Goal: Task Accomplishment & Management: Manage account settings

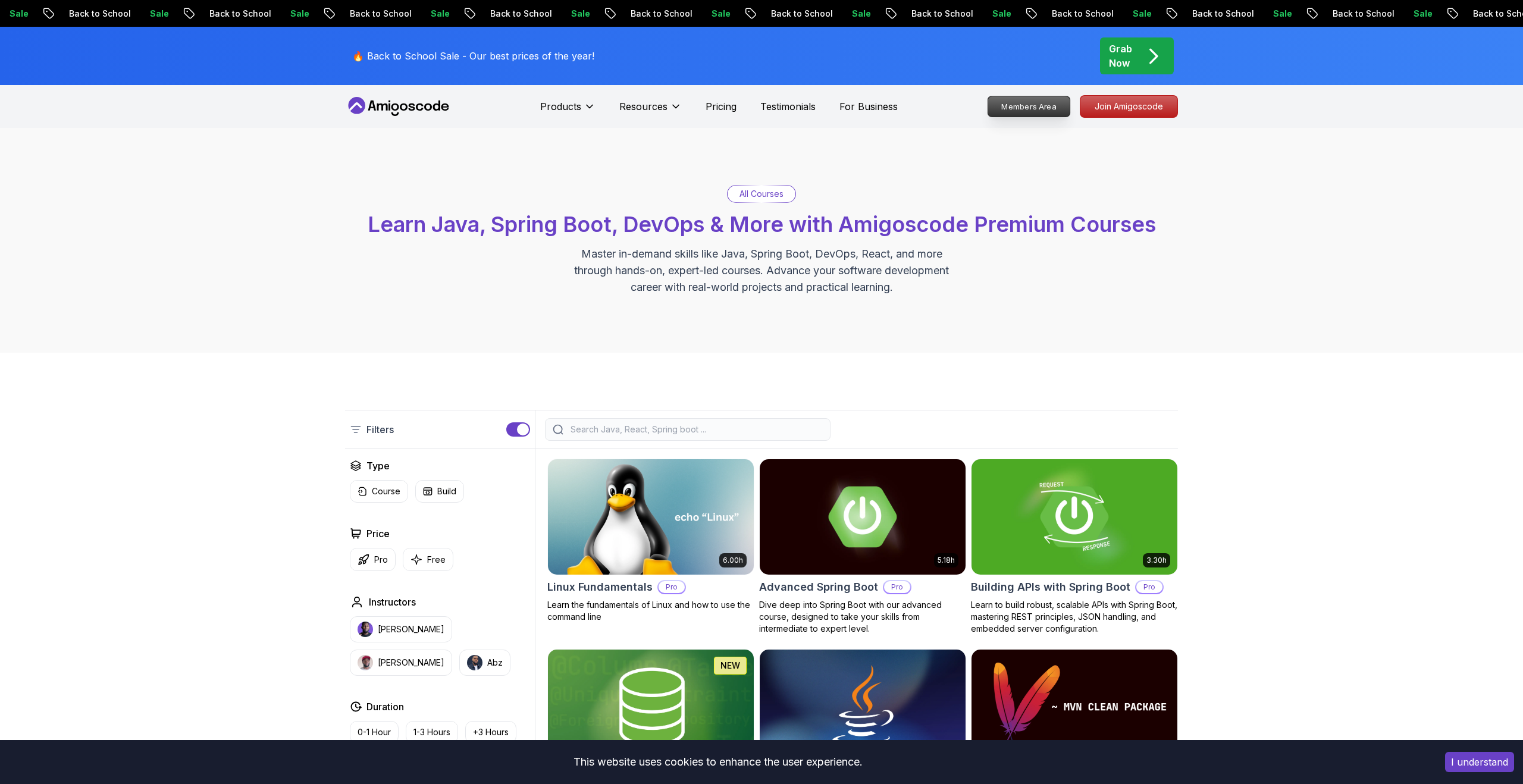
click at [1041, 110] on p "Members Area" at bounding box center [1029, 106] width 82 height 20
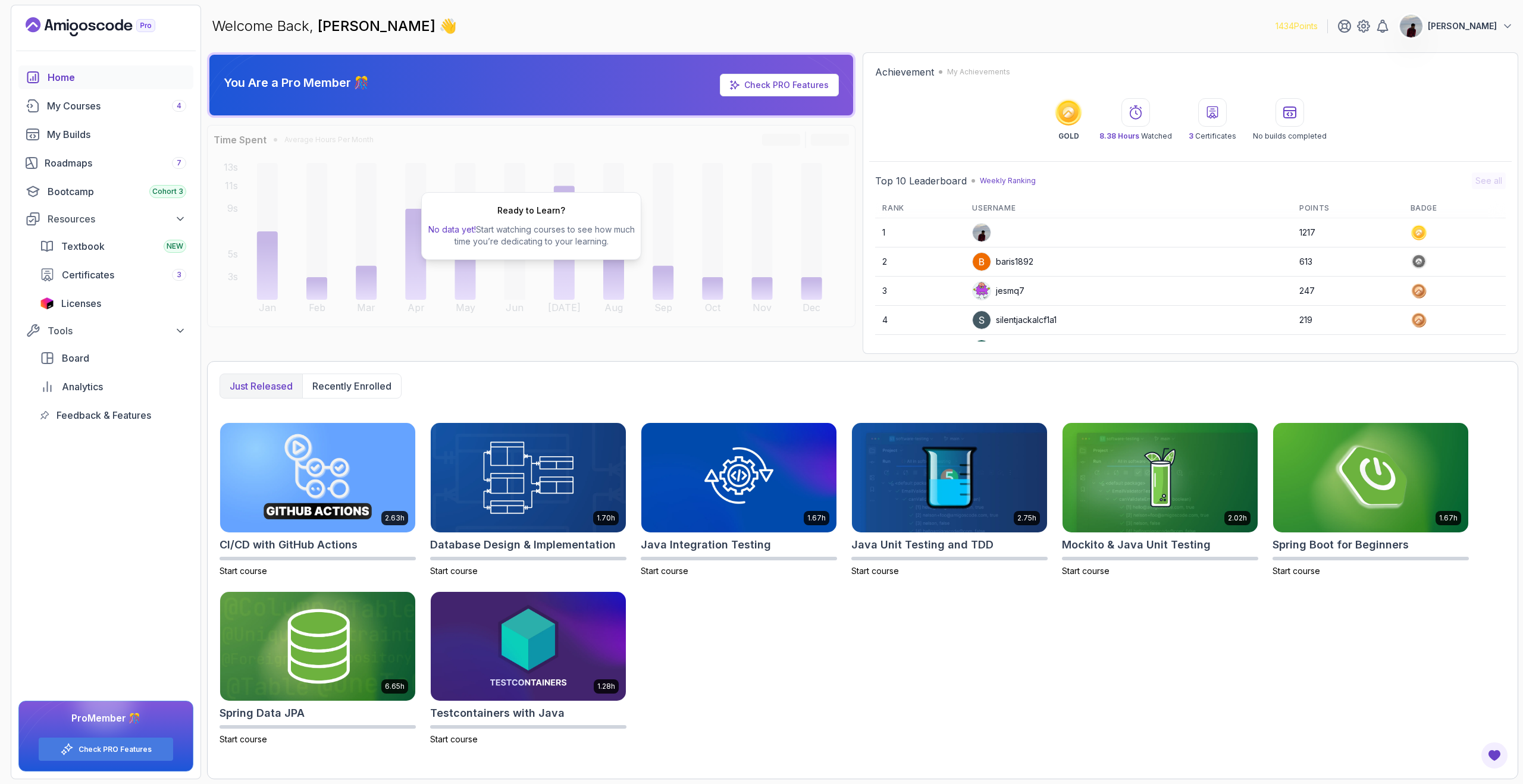
click at [1481, 24] on p "[PERSON_NAME]" at bounding box center [1462, 26] width 69 height 12
click at [1429, 110] on link "Billing" at bounding box center [1442, 115] width 142 height 29
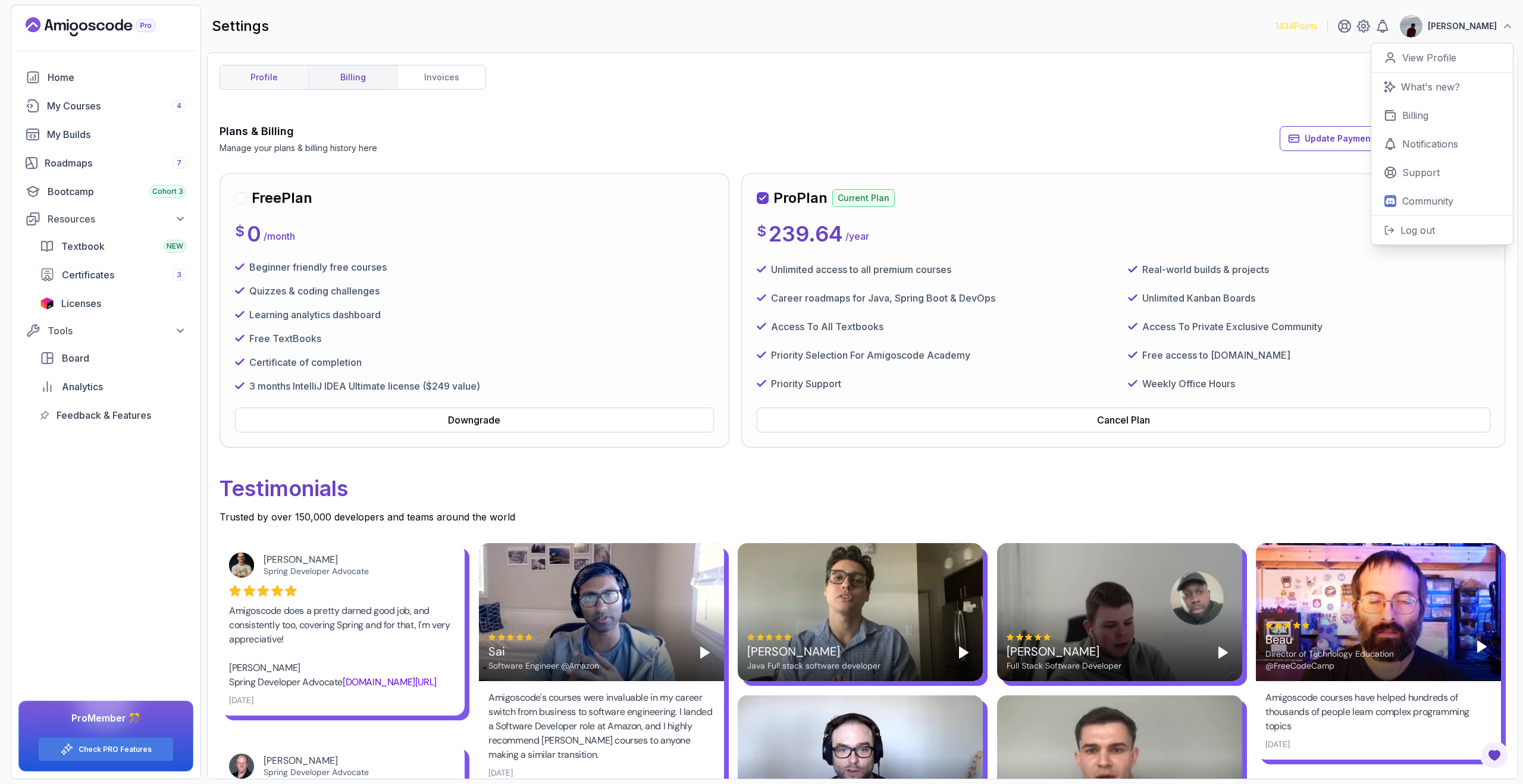
click at [276, 78] on link "profile" at bounding box center [264, 78] width 88 height 24
click at [448, 78] on link "invoices" at bounding box center [441, 78] width 89 height 24
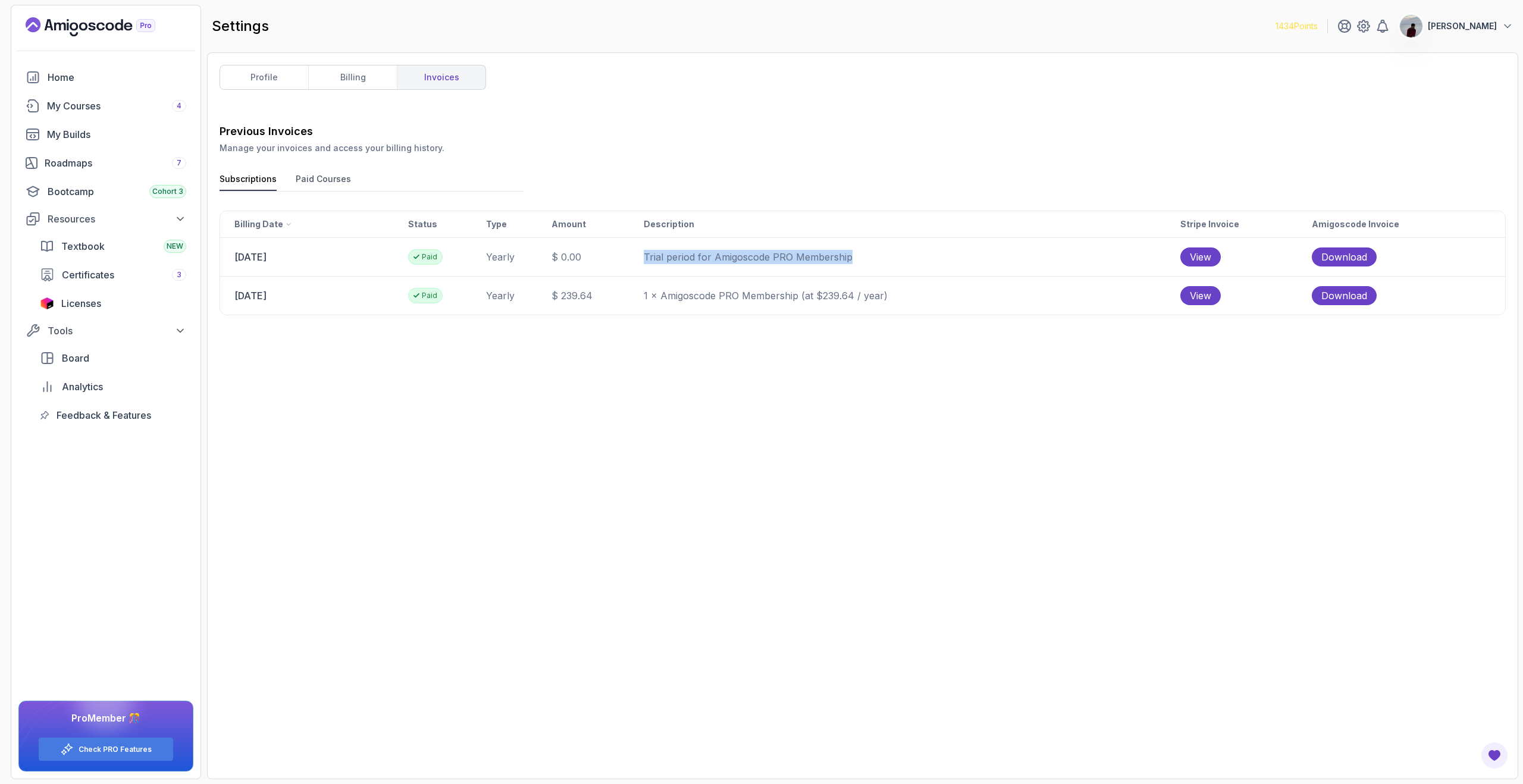
drag, startPoint x: 683, startPoint y: 256, endPoint x: 900, endPoint y: 256, distance: 217.0
click at [902, 260] on tr "14 September 2025 Paid yearly $ 0.00 Trial period for Amigoscode PRO Membership…" at bounding box center [862, 256] width 1285 height 38
click at [853, 327] on div "Previous Invoices Manage your invoices and access your billing history. Subscri…" at bounding box center [862, 444] width 1286 height 644
drag, startPoint x: 229, startPoint y: 292, endPoint x: 382, endPoint y: 291, distance: 153.0
click at [382, 291] on td "[DATE]" at bounding box center [314, 296] width 187 height 38
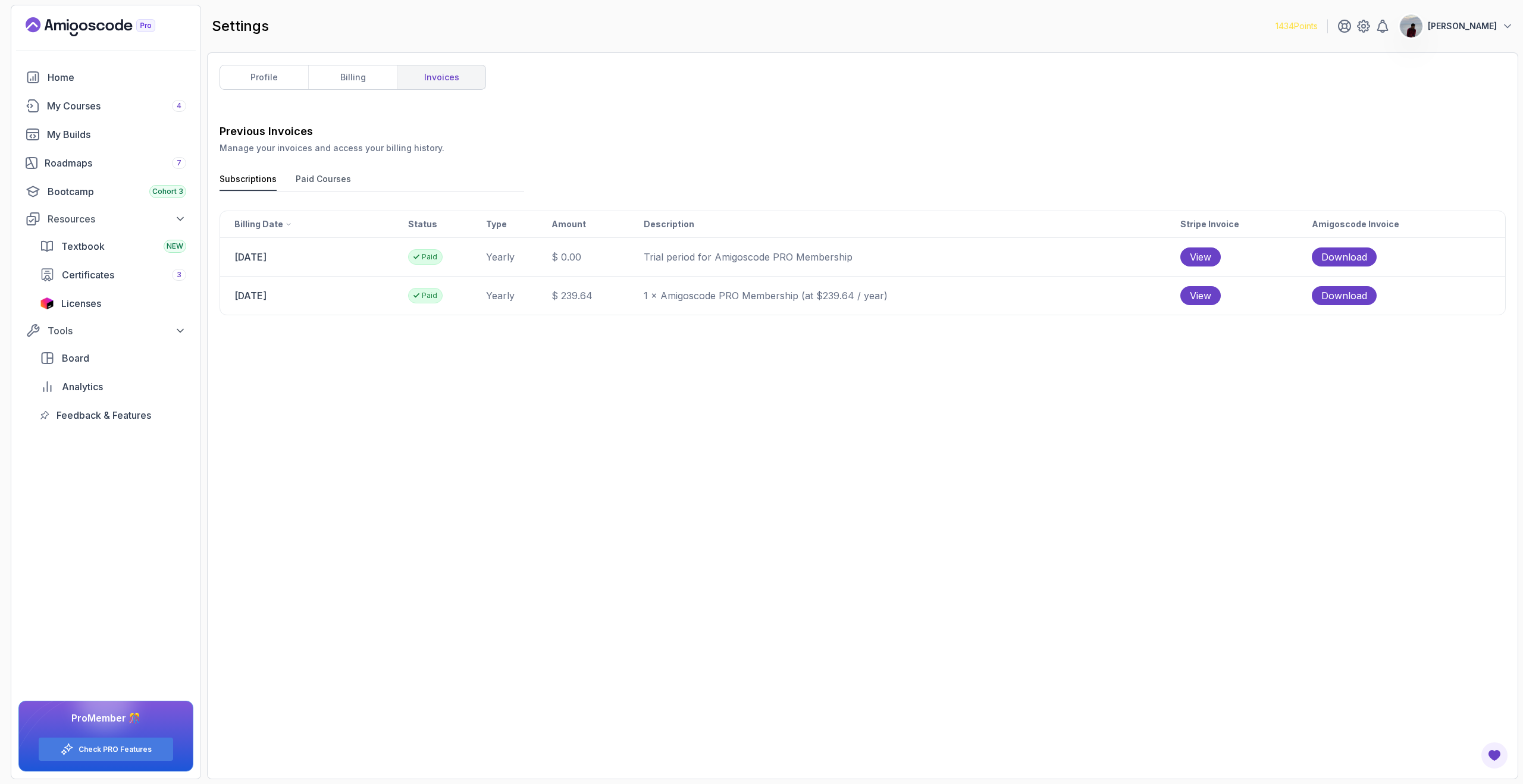
click at [486, 296] on td "Paid" at bounding box center [447, 296] width 78 height 38
drag, startPoint x: 656, startPoint y: 296, endPoint x: 598, endPoint y: 296, distance: 58.0
click at [598, 296] on tr "05 October 2025 Paid yearly $ 239.64 1 × Amigoscode PRO Membership (at $239.64 …" at bounding box center [862, 296] width 1285 height 38
drag, startPoint x: 977, startPoint y: 286, endPoint x: 964, endPoint y: 298, distance: 17.7
click at [964, 298] on td "1 × Amigoscode PRO Membership (at $239.64 / year)" at bounding box center [911, 296] width 537 height 38
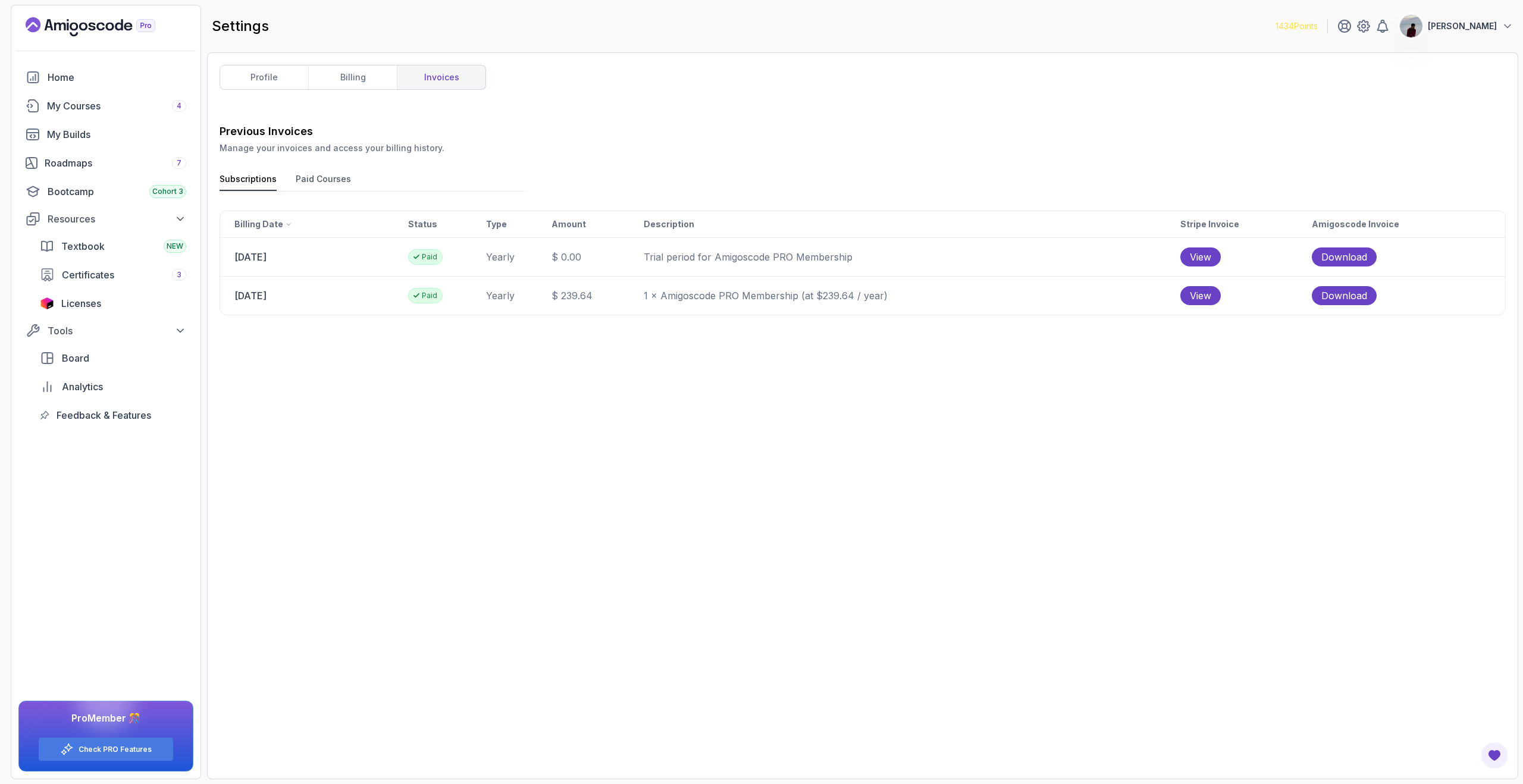
click at [824, 330] on div "Previous Invoices Manage your invoices and access your billing history. Subscri…" at bounding box center [862, 444] width 1286 height 644
drag, startPoint x: 937, startPoint y: 294, endPoint x: 686, endPoint y: 298, distance: 251.0
click at [686, 298] on tr "05 October 2025 Paid yearly $ 239.64 1 × Amigoscode PRO Membership (at $239.64 …" at bounding box center [862, 296] width 1285 height 38
click at [317, 173] on button "Paid Courses" at bounding box center [323, 182] width 55 height 18
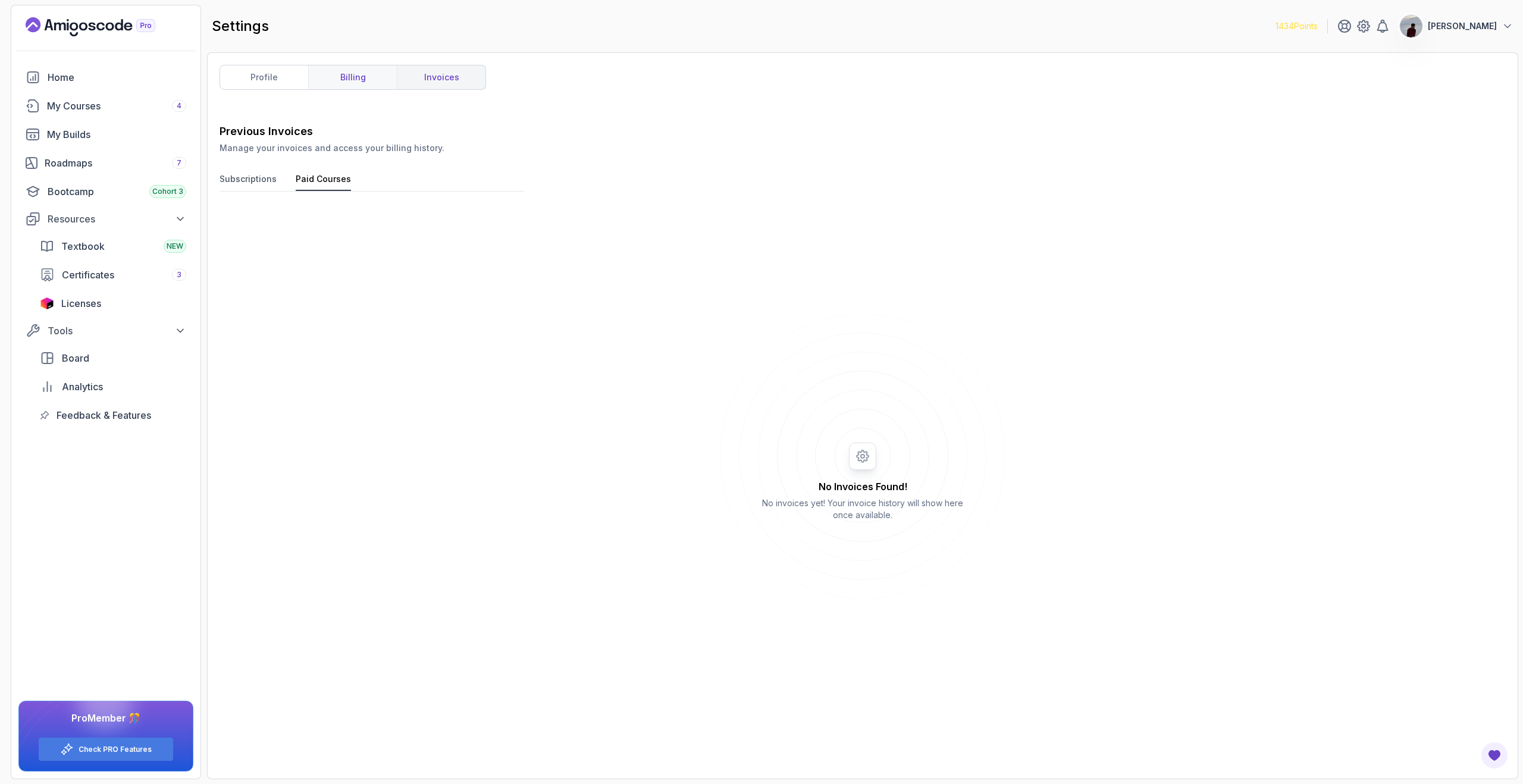
click at [358, 68] on link "billing" at bounding box center [352, 78] width 89 height 24
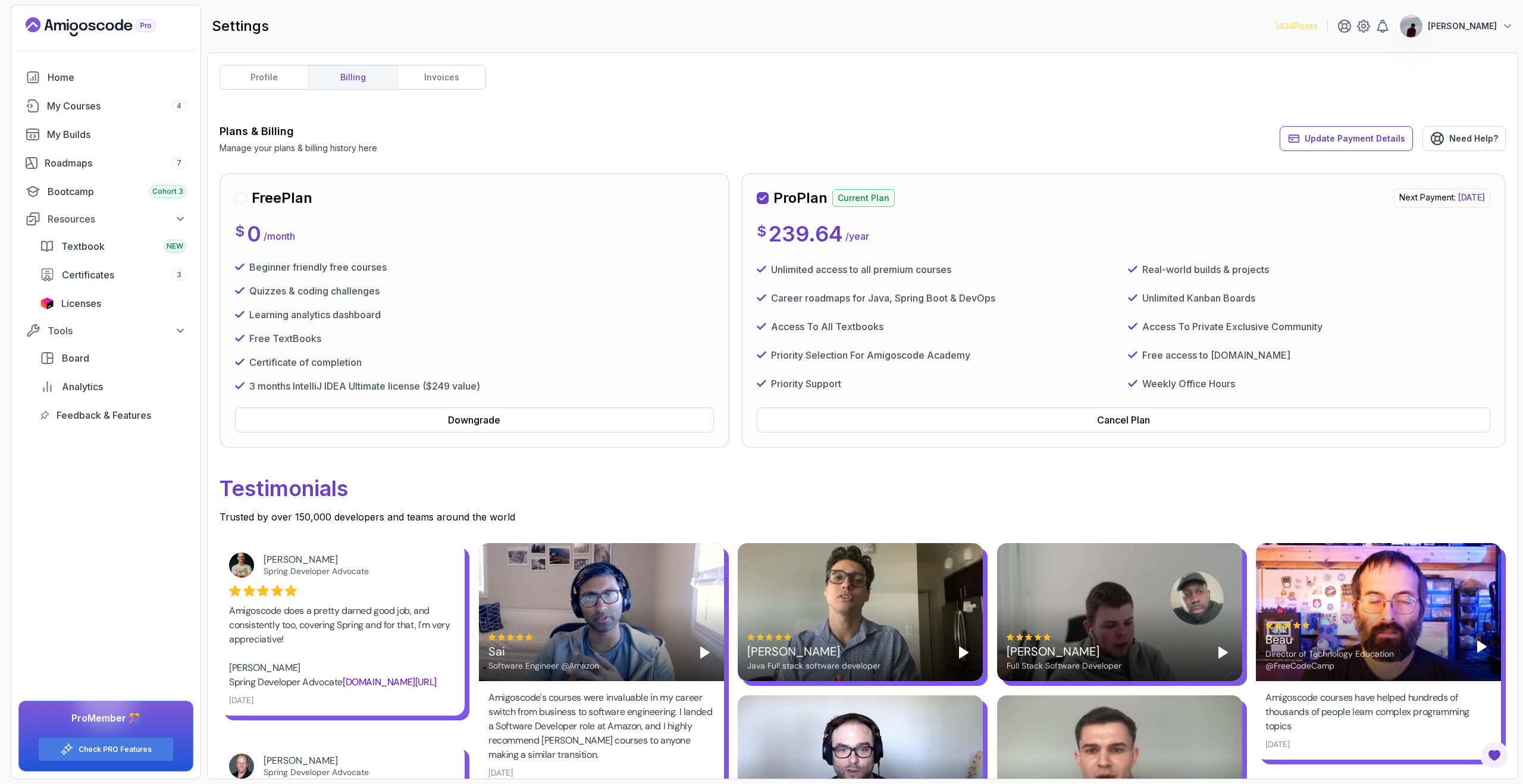
click at [1458, 194] on span "[DATE]" at bounding box center [1471, 197] width 27 height 10
click at [1440, 143] on icon at bounding box center [1437, 138] width 14 height 14
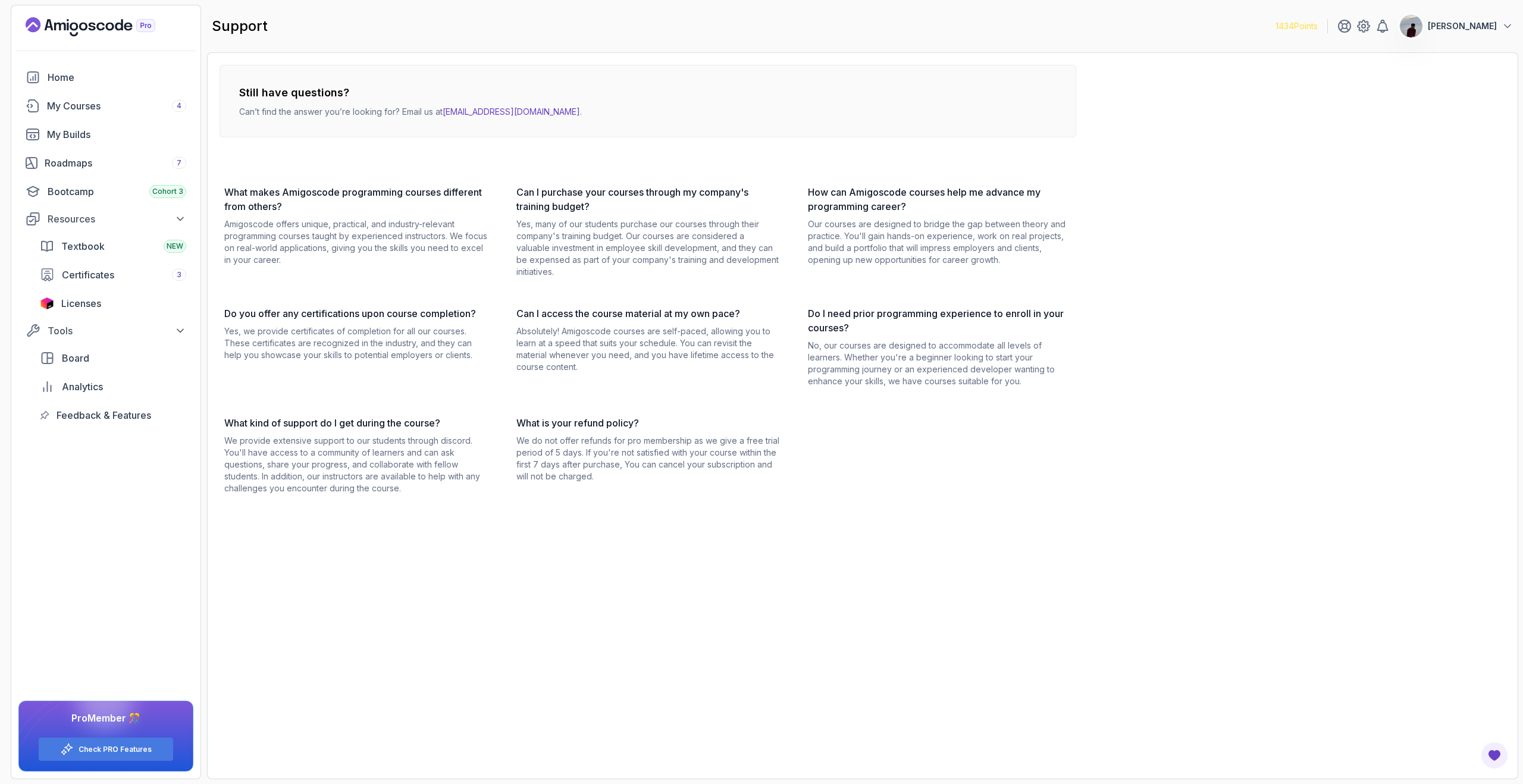
click at [335, 219] on p "Amigoscode offers unique, practical, and industry-relevant programming courses …" at bounding box center [356, 242] width 264 height 48
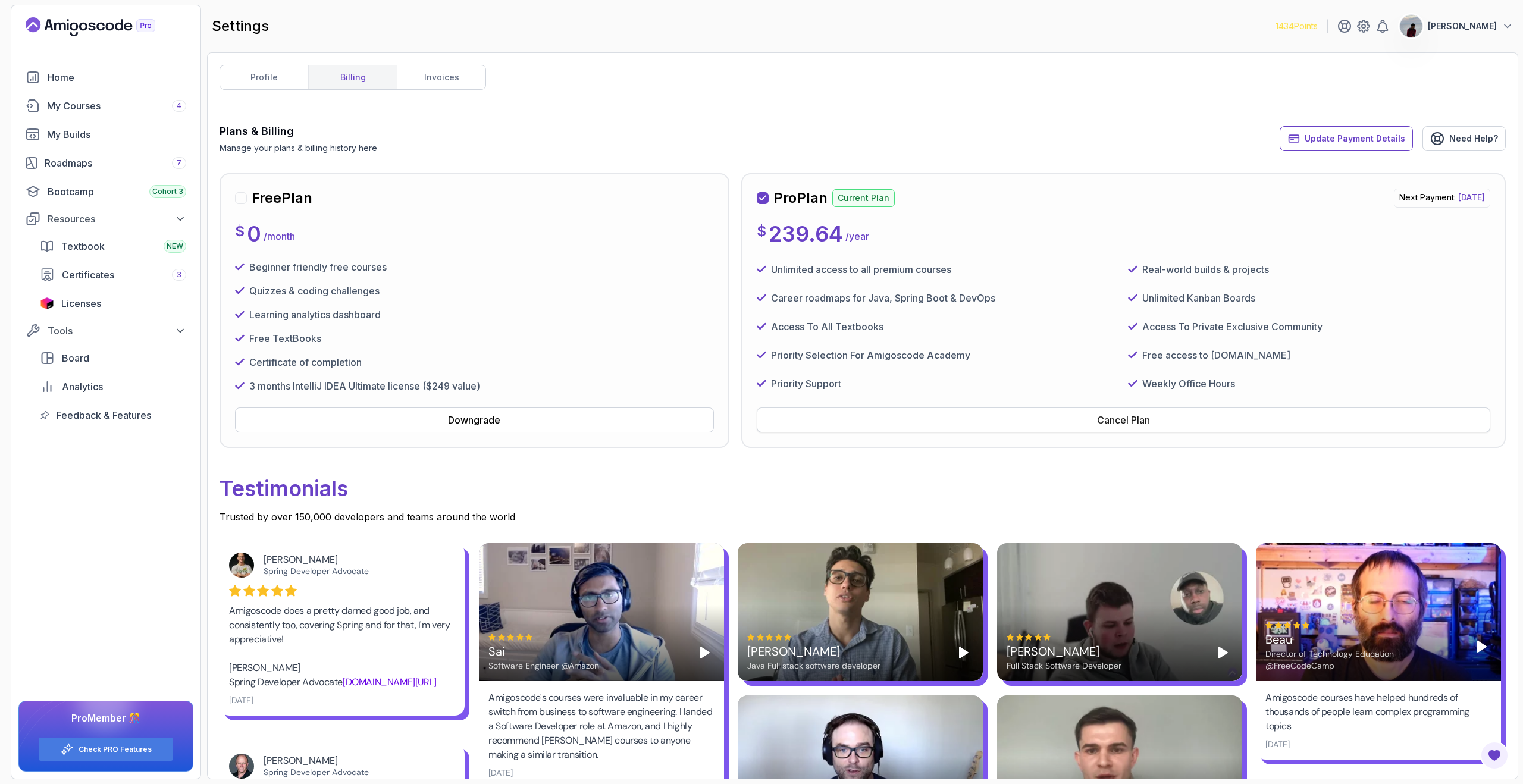
click at [1153, 419] on button "Cancel Plan" at bounding box center [1124, 420] width 734 height 25
click at [1157, 409] on button "Cancel Plan" at bounding box center [1124, 420] width 734 height 25
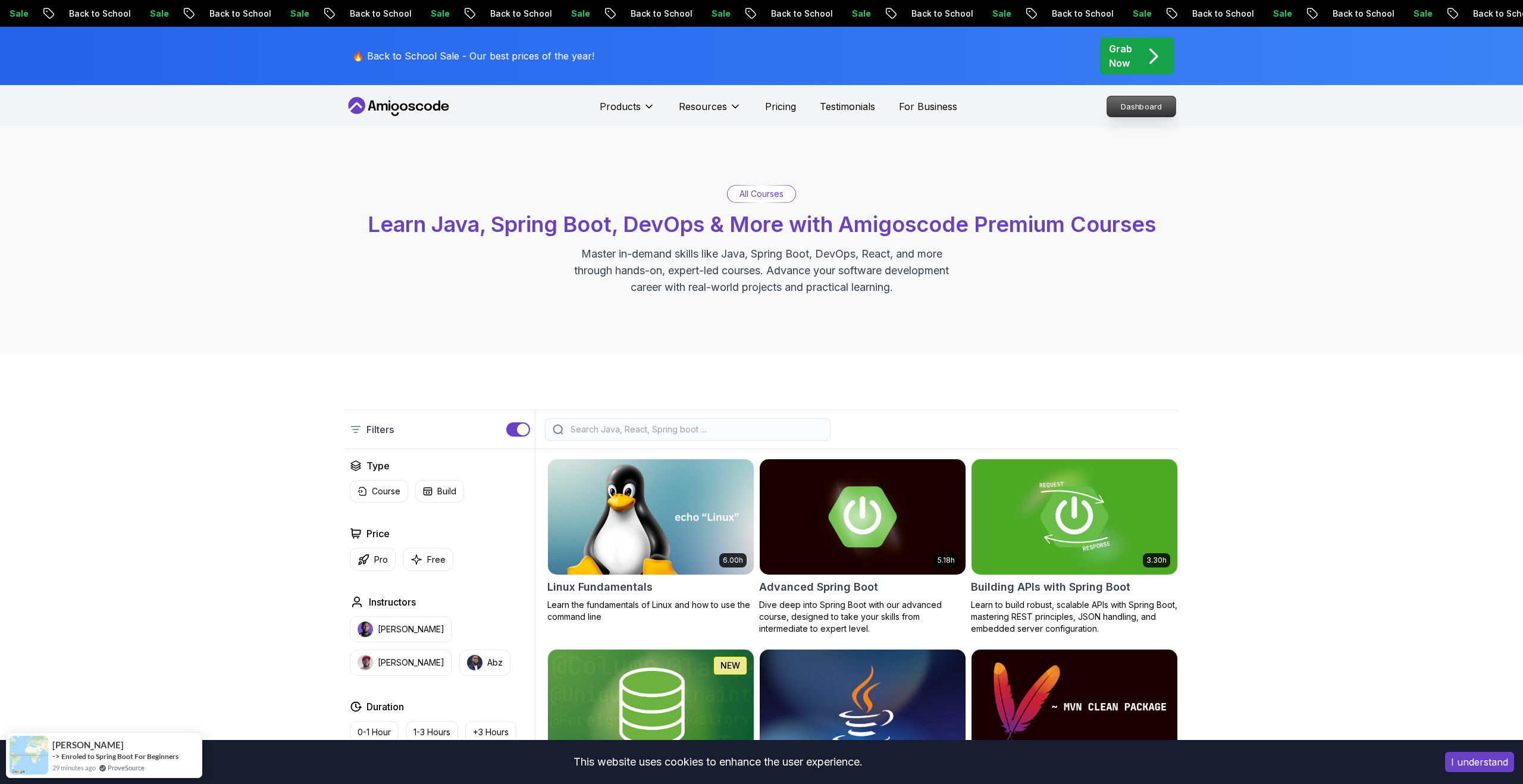
click at [1129, 102] on p "Dashboard" at bounding box center [1141, 106] width 68 height 20
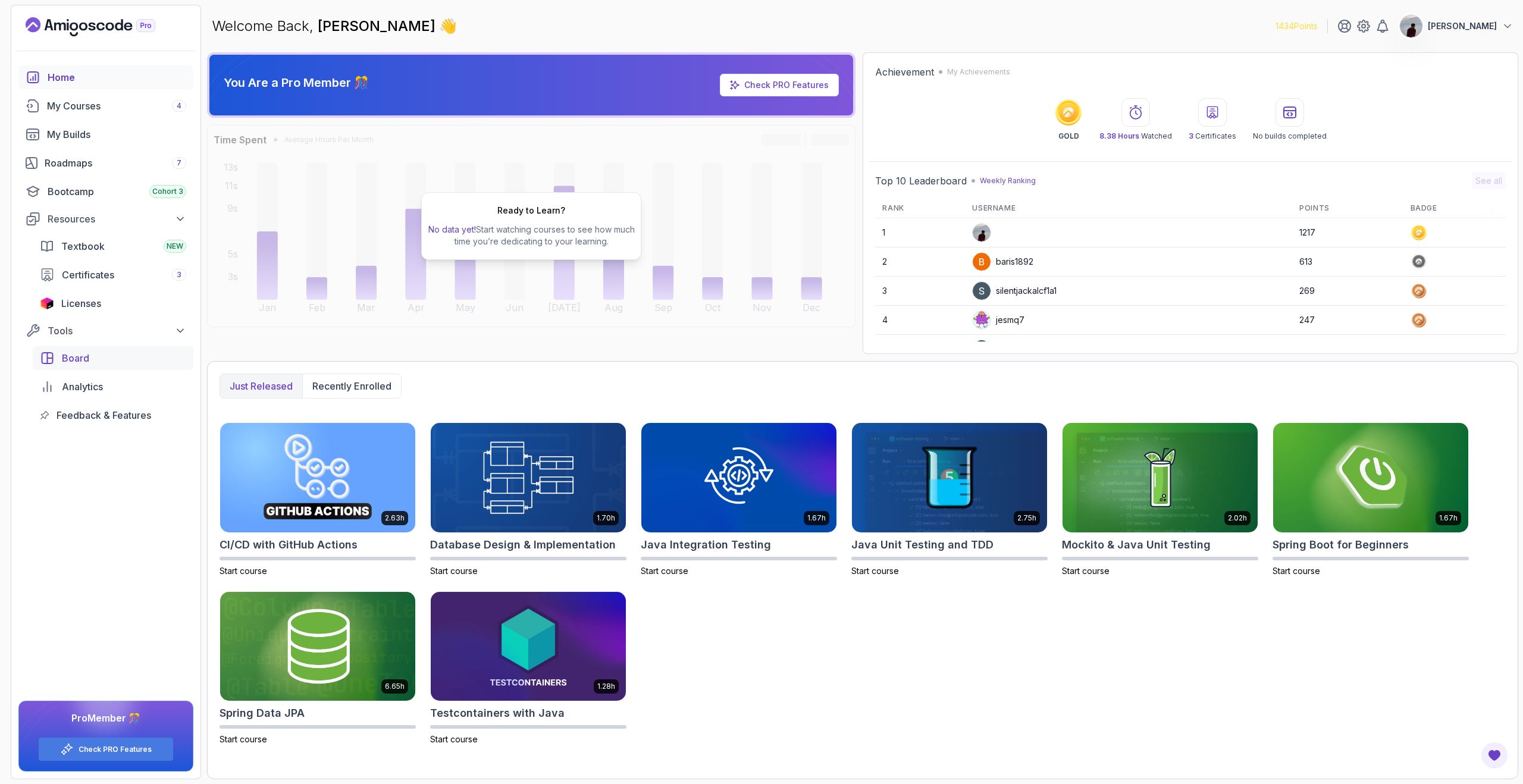
click at [64, 358] on span "Board" at bounding box center [75, 358] width 27 height 14
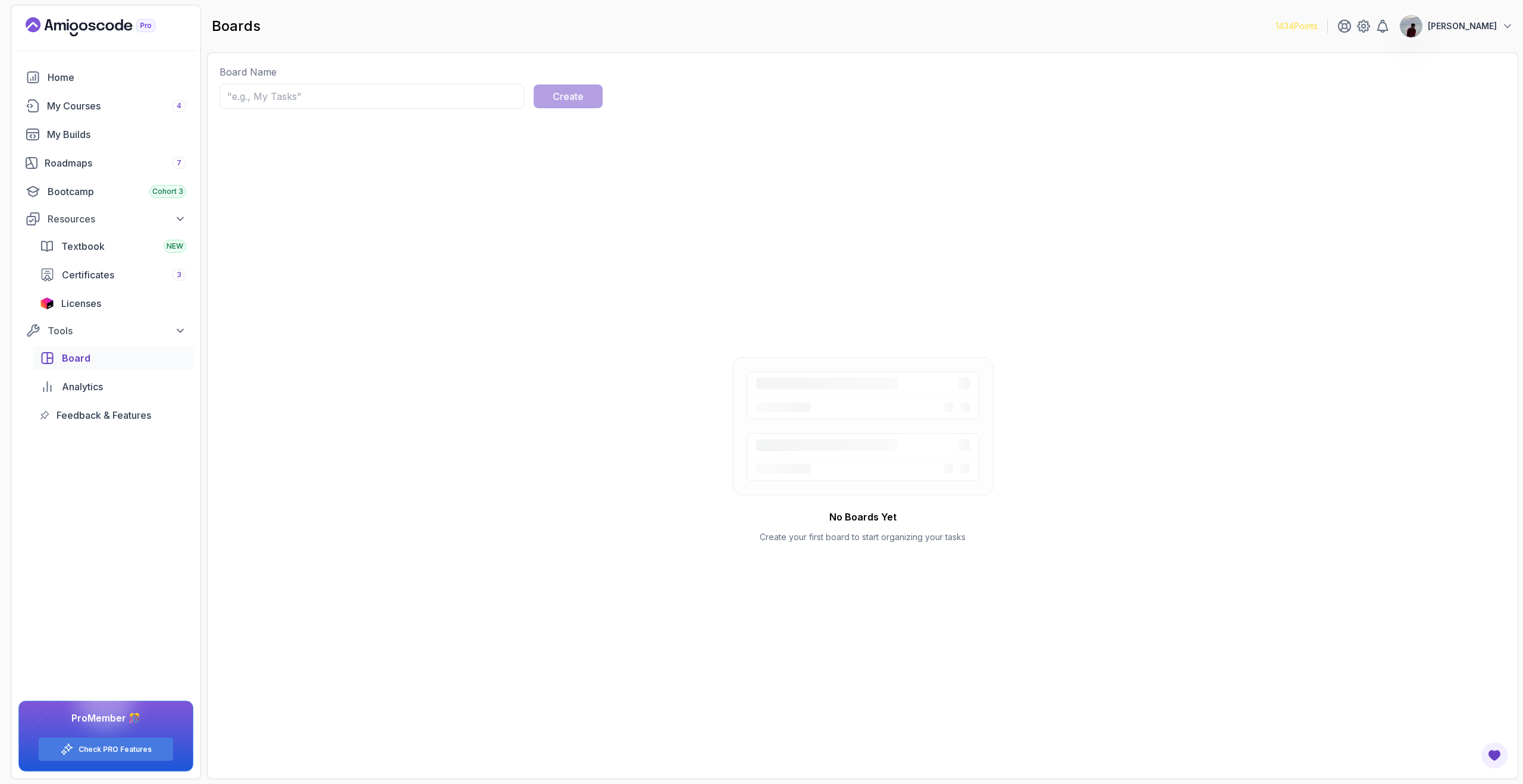
click at [74, 374] on div "Board Analytics Feedback & Features" at bounding box center [113, 386] width 161 height 81
click at [73, 388] on span "Analytics" at bounding box center [82, 386] width 41 height 14
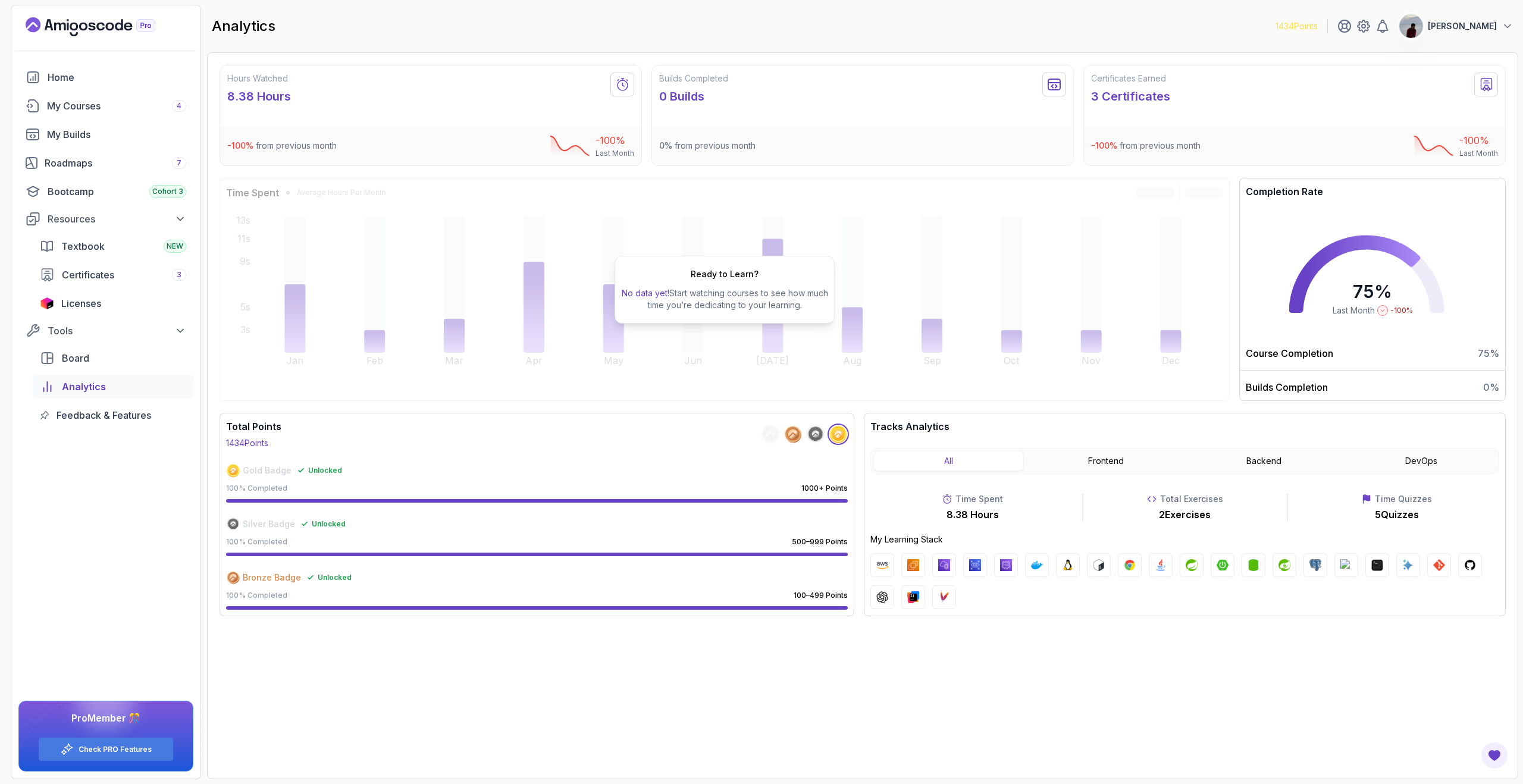
click at [1423, 29] on img at bounding box center [1411, 26] width 24 height 24
click at [1366, 25] on icon at bounding box center [1363, 26] width 3 height 3
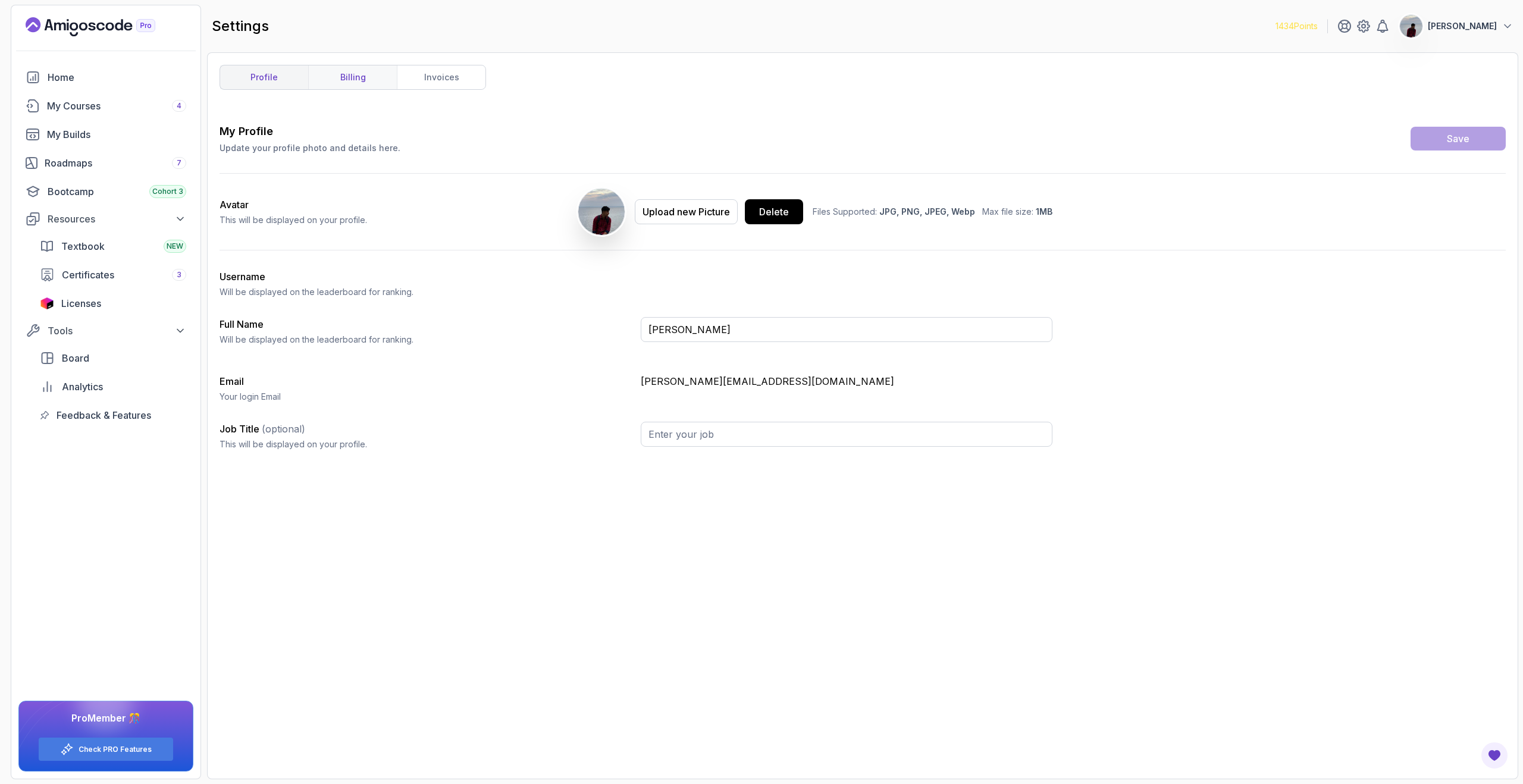
click at [382, 78] on link "billing" at bounding box center [352, 78] width 89 height 24
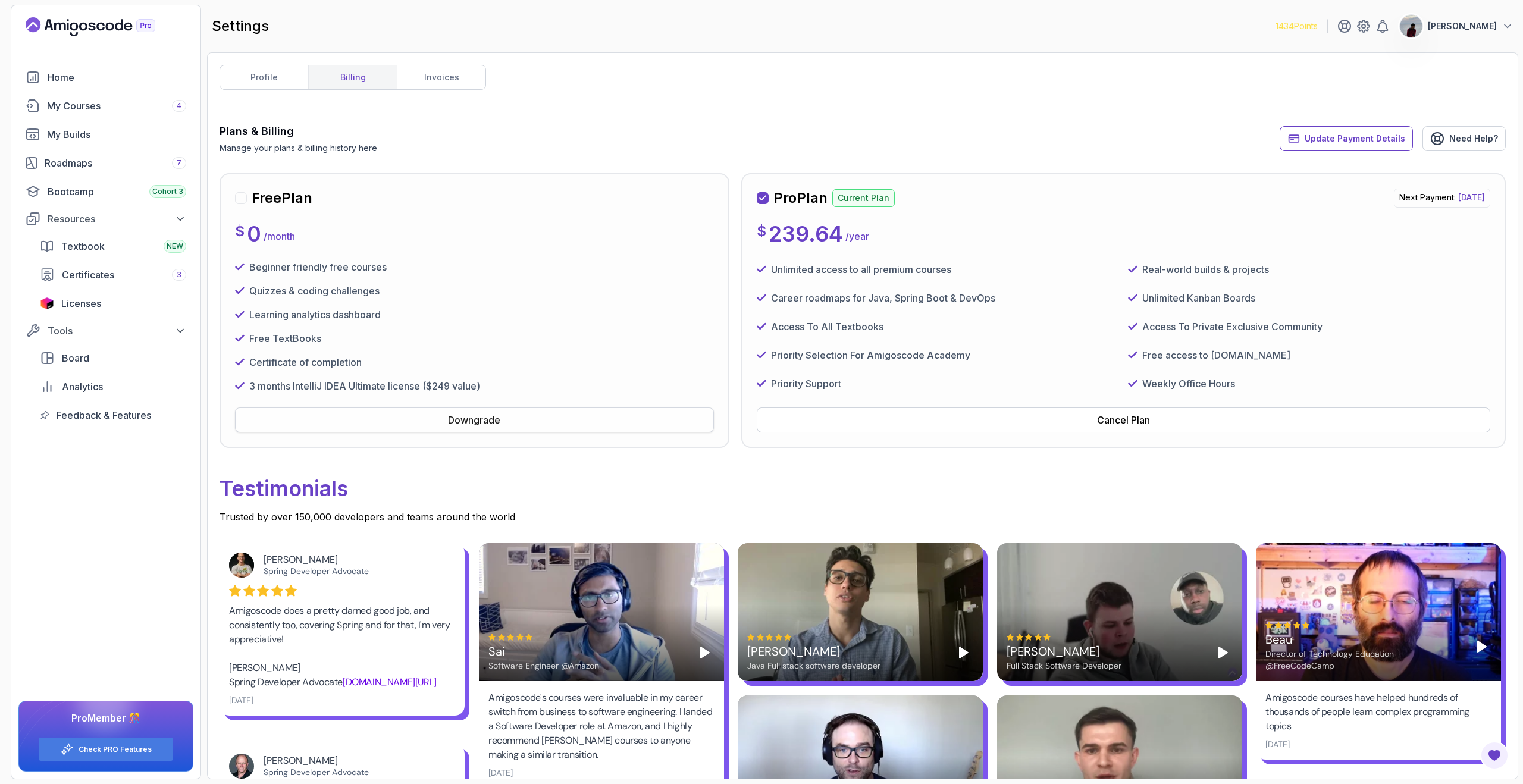
click at [479, 421] on div "Downgrade" at bounding box center [474, 420] width 52 height 14
click at [1501, 29] on icon at bounding box center [1507, 26] width 12 height 12
click at [1417, 112] on p "Billing" at bounding box center [1415, 115] width 26 height 14
click at [1406, 115] on p "Billing" at bounding box center [1415, 115] width 26 height 14
click at [1391, 117] on icon at bounding box center [1390, 115] width 13 height 13
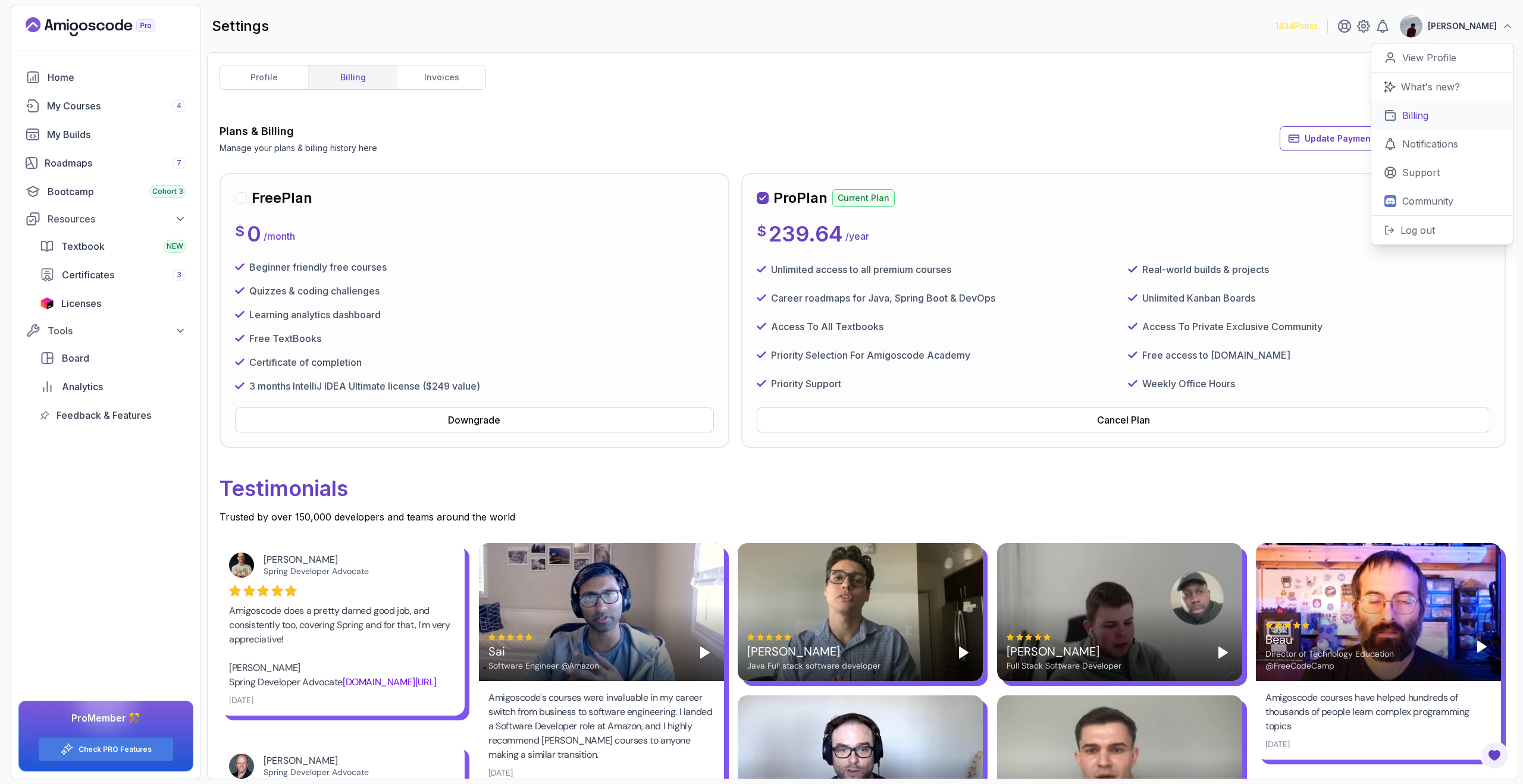
click at [1413, 116] on p "Billing" at bounding box center [1415, 115] width 26 height 14
click at [1396, 113] on icon at bounding box center [1390, 115] width 13 height 13
click at [1420, 66] on link "View Profile" at bounding box center [1442, 58] width 142 height 29
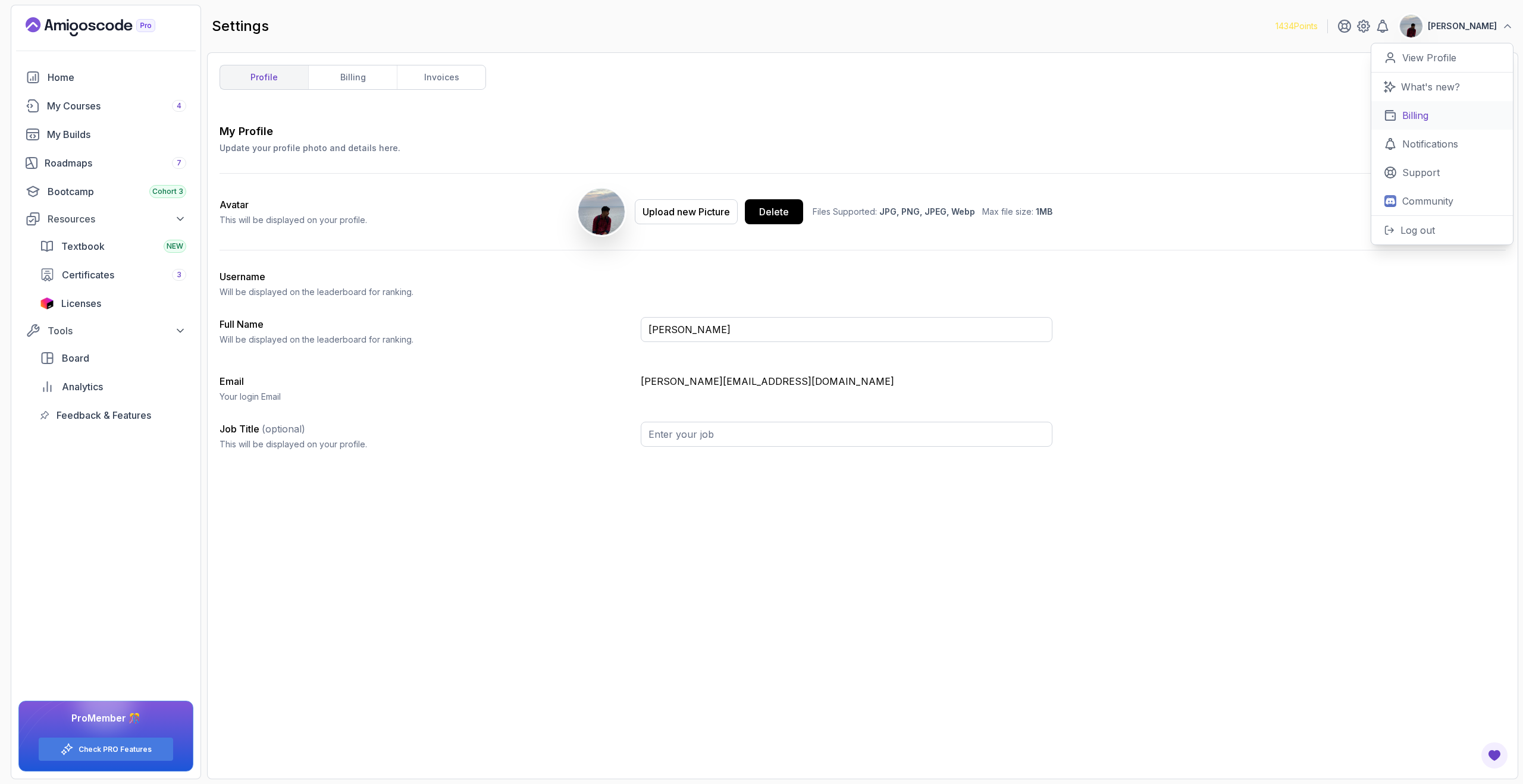
click at [1413, 126] on link "Billing" at bounding box center [1442, 115] width 142 height 29
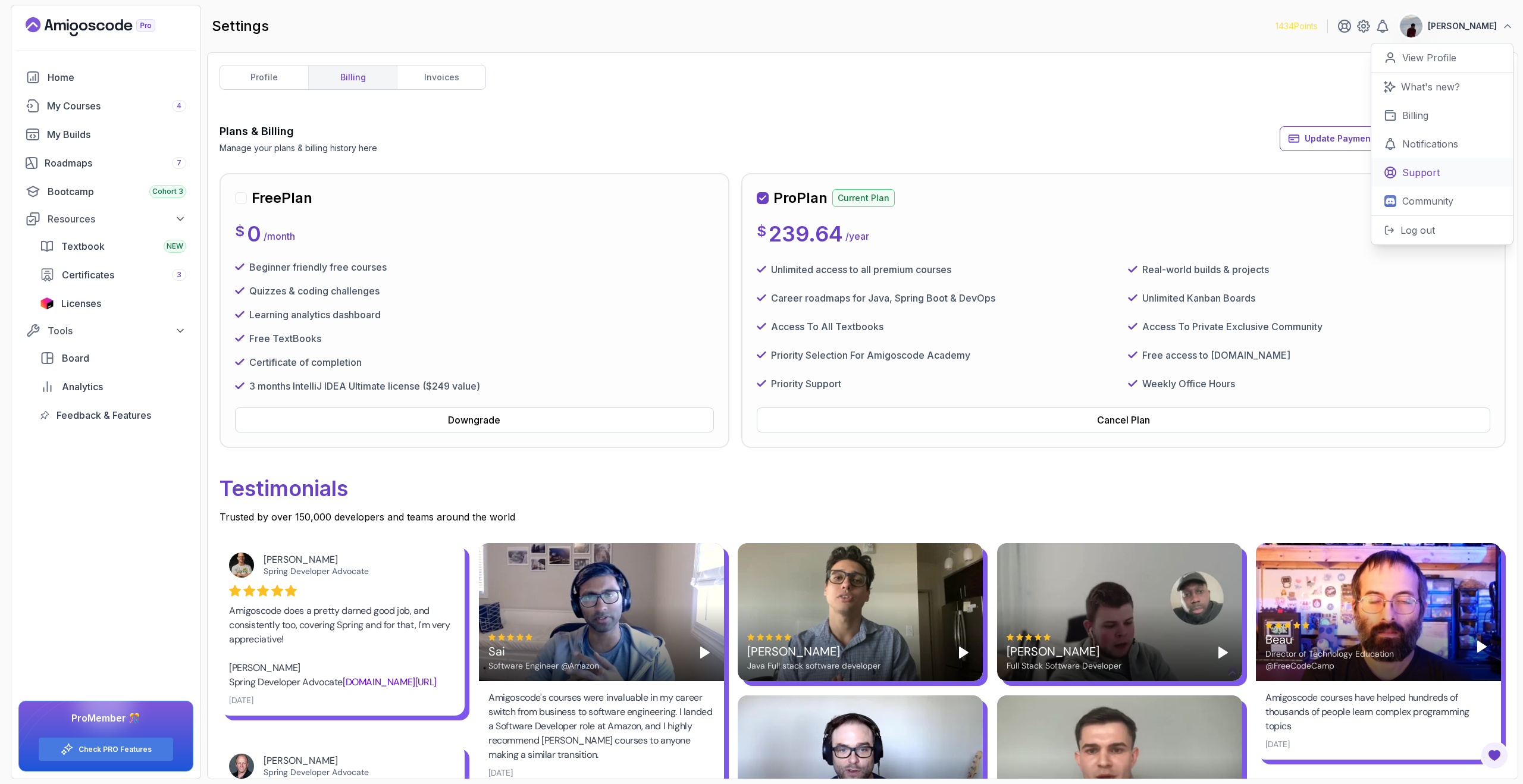
click at [1402, 173] on p "Support" at bounding box center [1421, 173] width 38 height 14
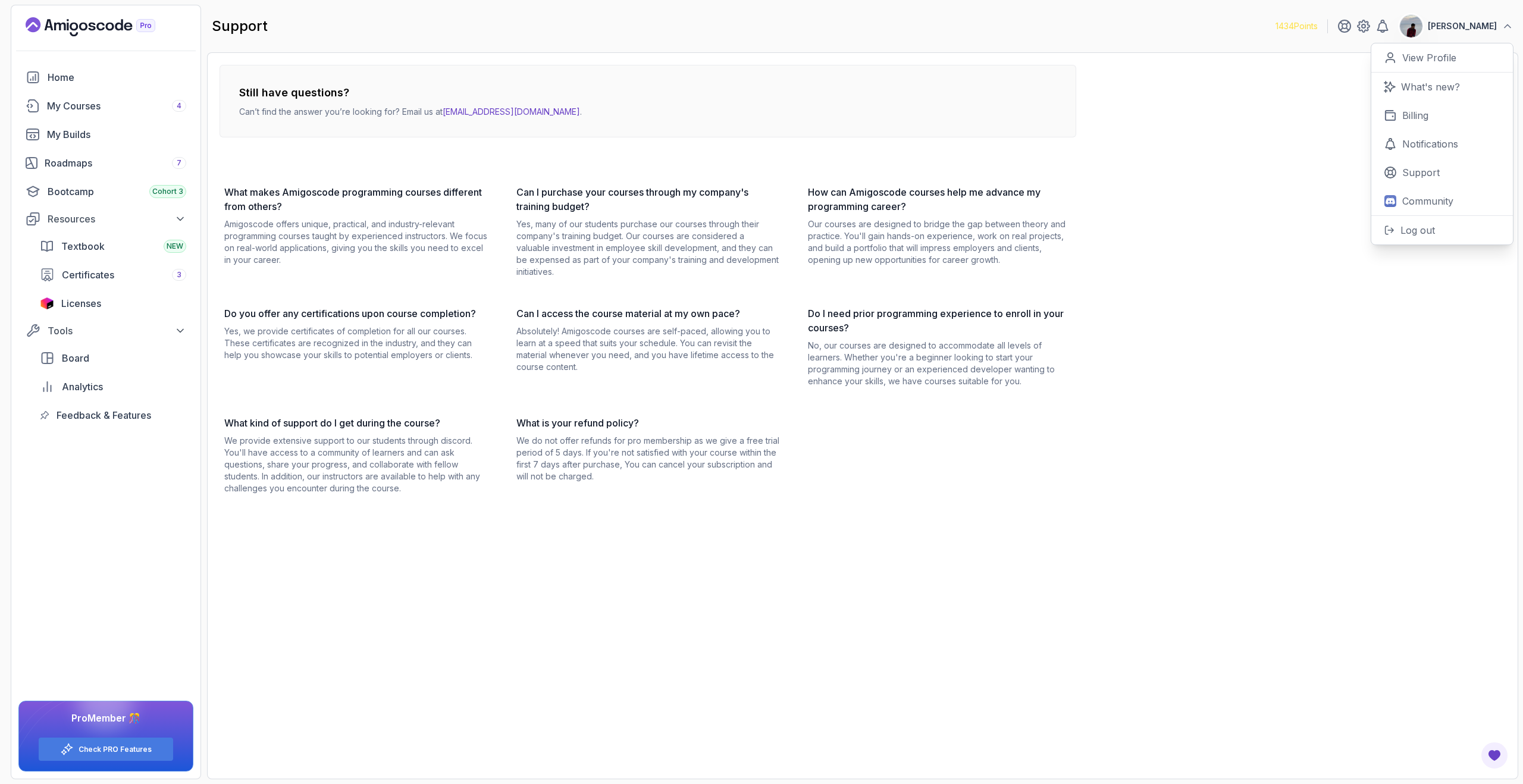
click at [434, 194] on h3 "What makes Amigoscode programming courses different from others?" at bounding box center [356, 199] width 264 height 29
click at [462, 440] on p "We provide extensive support to our students through discord. You'll have acces…" at bounding box center [356, 464] width 264 height 59
click at [568, 422] on h3 "What is your refund policy?" at bounding box center [648, 423] width 264 height 14
click at [527, 476] on p "We do not offer refunds for pro membership as we give a free trial period of 5 …" at bounding box center [648, 458] width 264 height 48
click at [497, 110] on link "[EMAIL_ADDRESS][DOMAIN_NAME]" at bounding box center [511, 111] width 138 height 10
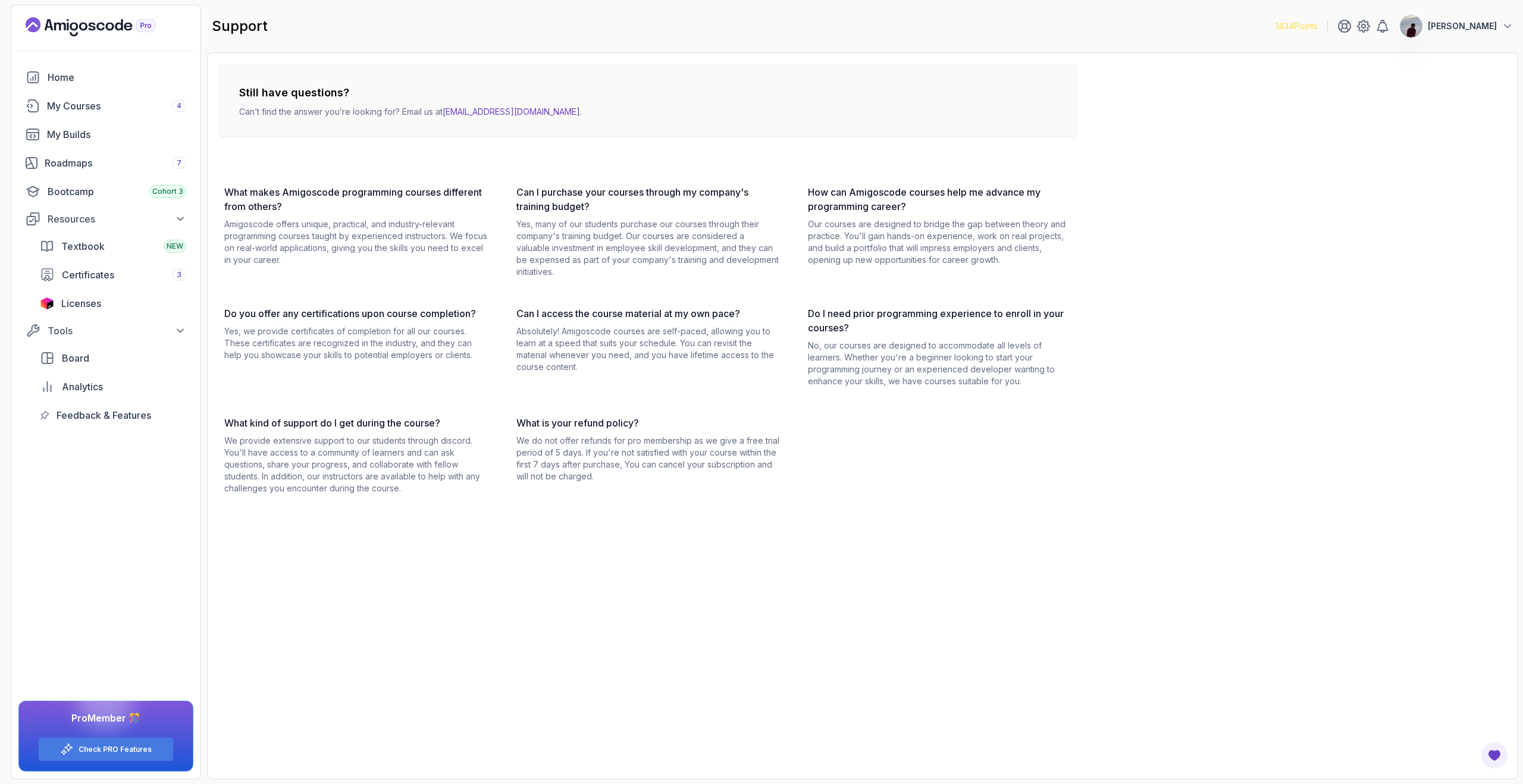
click at [1475, 25] on p "[PERSON_NAME]" at bounding box center [1462, 26] width 69 height 12
click at [1371, 25] on icon at bounding box center [1364, 26] width 14 height 14
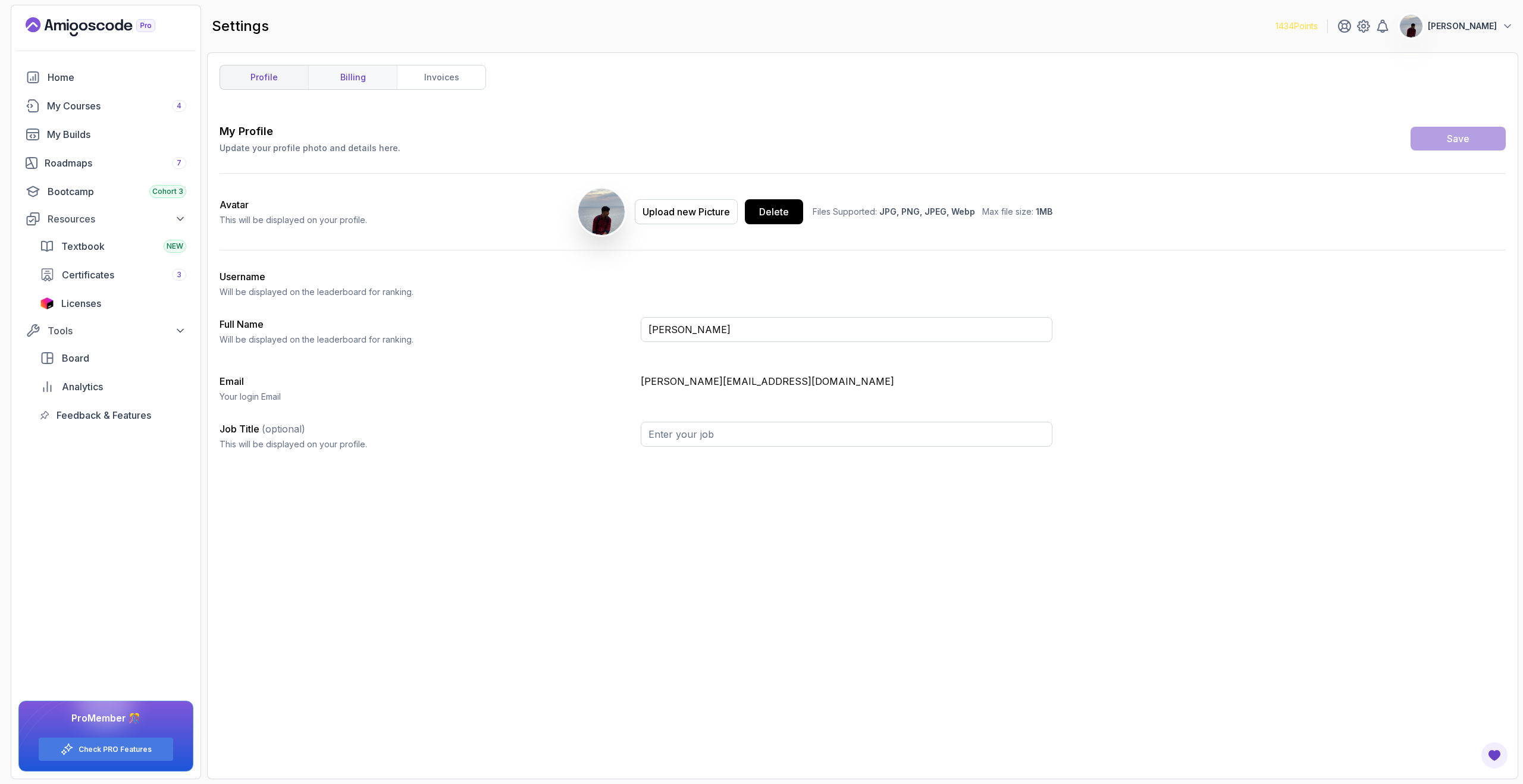
click at [338, 75] on link "billing" at bounding box center [352, 78] width 89 height 24
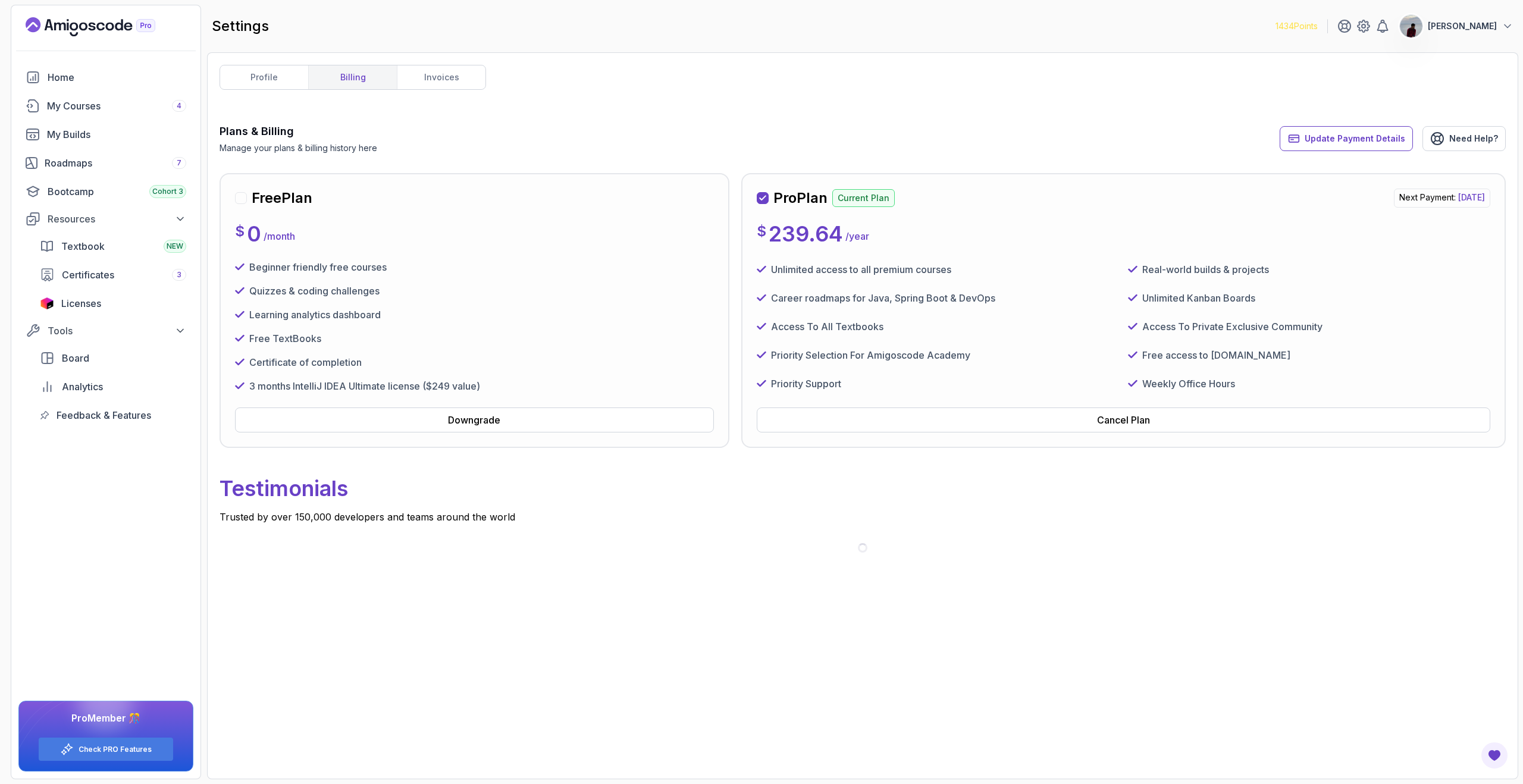
click at [916, 247] on div "Pro Plan Current Plan Next Payment: [DATE] $ 239.64 / year Unlimited access to …" at bounding box center [1124, 310] width 734 height 244
click at [1167, 278] on div "Real-world builds & projects" at bounding box center [1309, 269] width 362 height 19
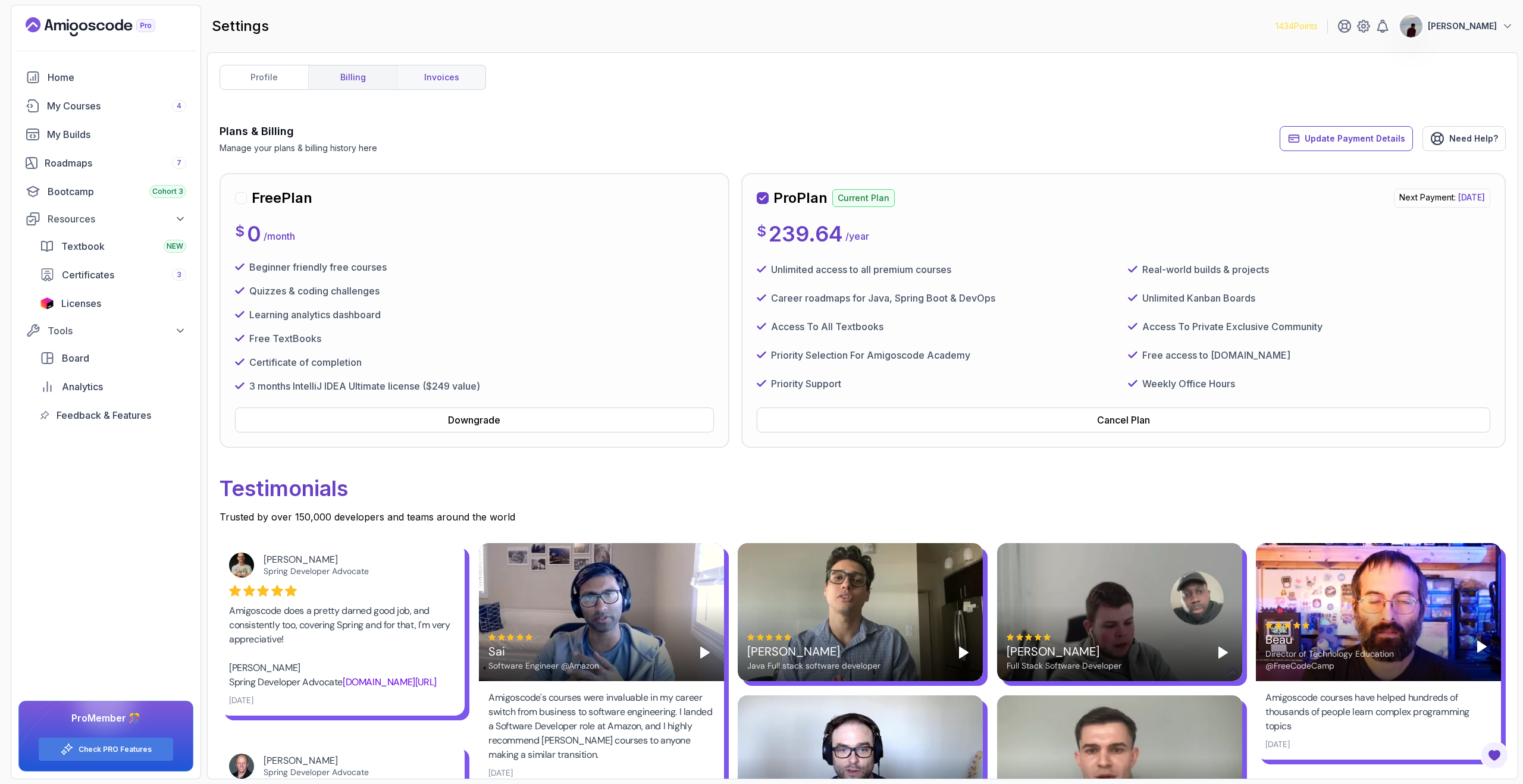
click at [458, 82] on link "invoices" at bounding box center [441, 78] width 89 height 24
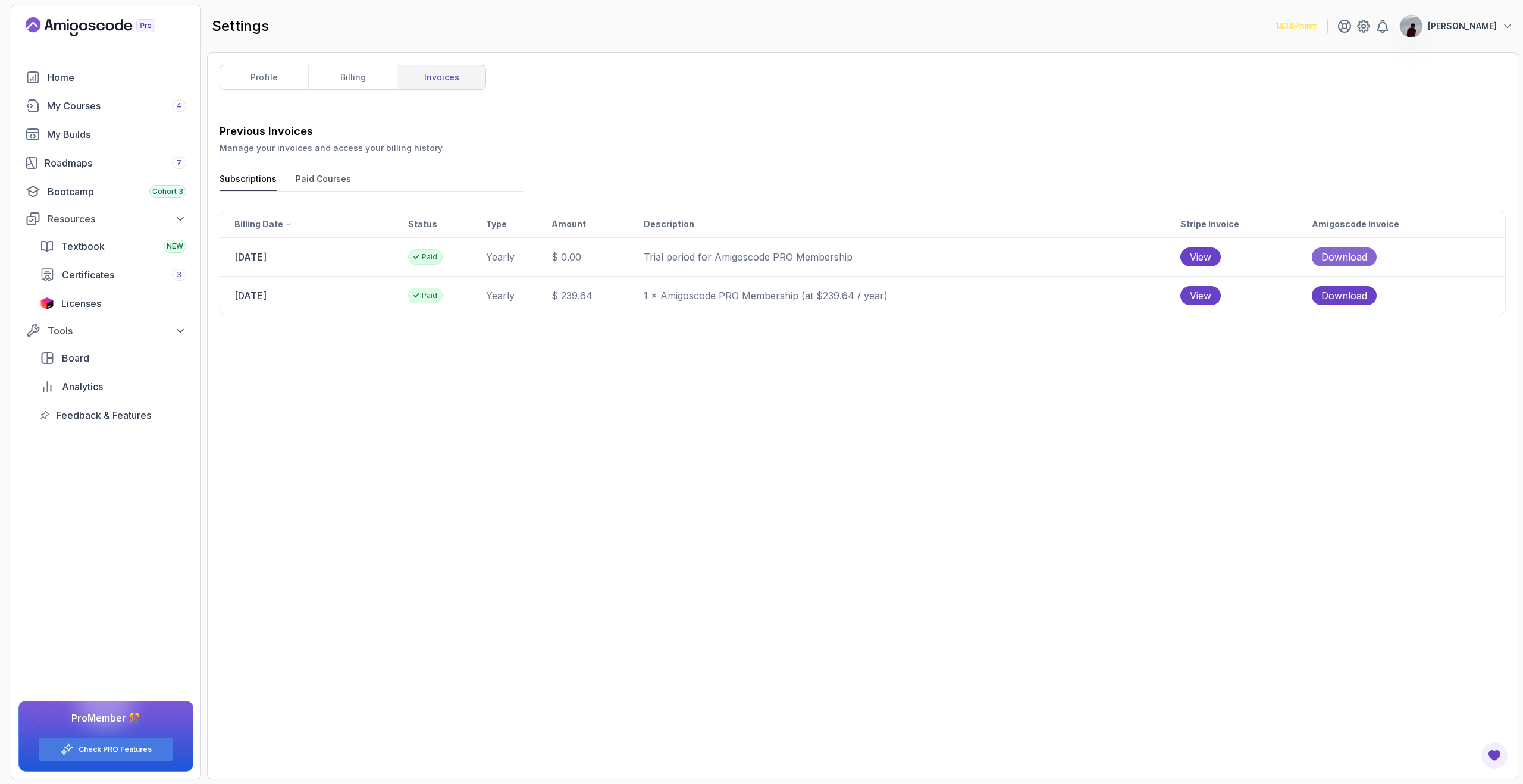
click at [1353, 260] on span "Download" at bounding box center [1345, 257] width 46 height 14
click at [1366, 298] on span "Download" at bounding box center [1345, 296] width 46 height 14
click at [302, 297] on td "[DATE]" at bounding box center [314, 296] width 187 height 38
click at [299, 255] on td "[DATE]" at bounding box center [314, 256] width 187 height 38
click at [341, 82] on link "billing" at bounding box center [352, 78] width 89 height 24
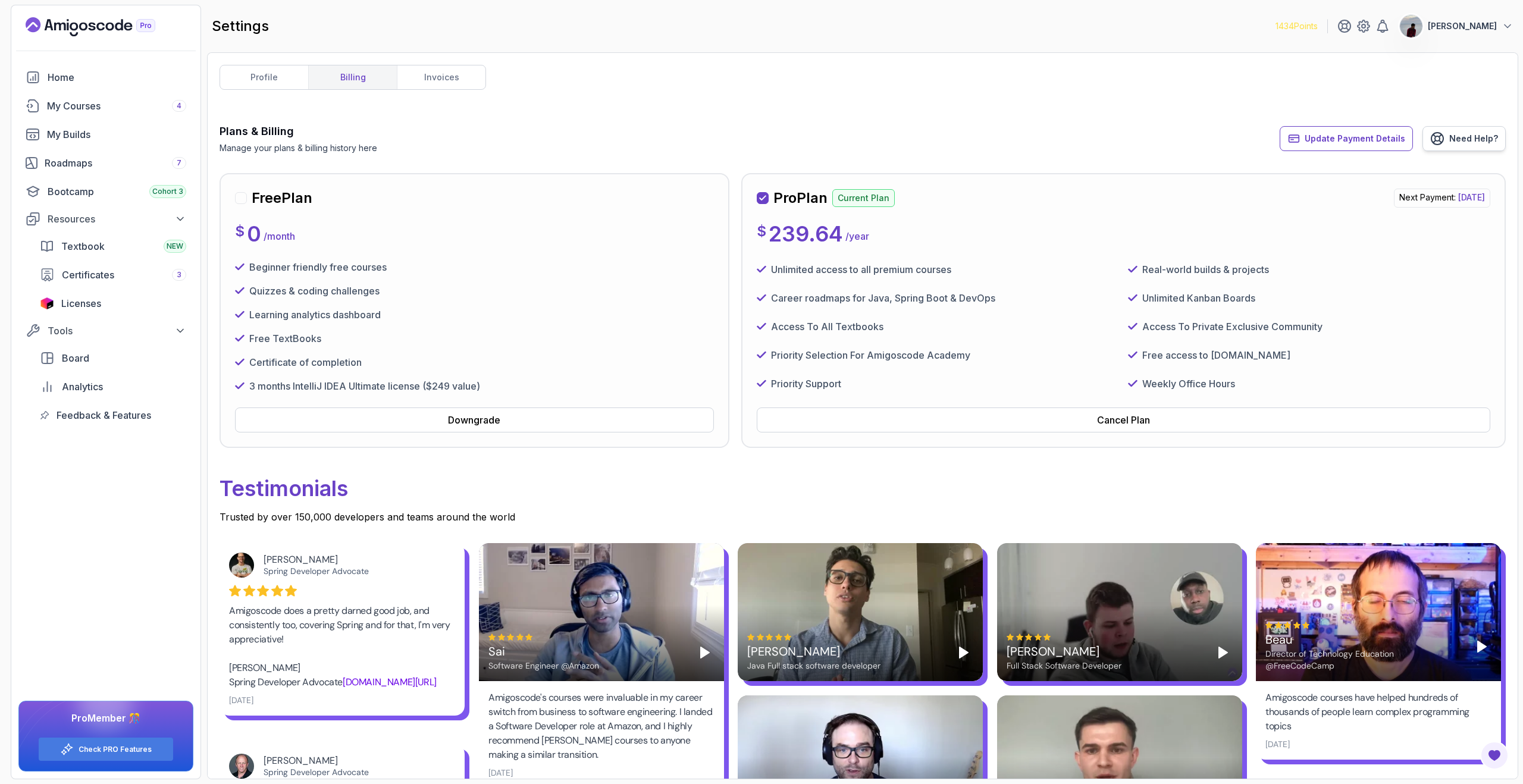
click at [1441, 148] on link "Need Help?" at bounding box center [1464, 138] width 83 height 25
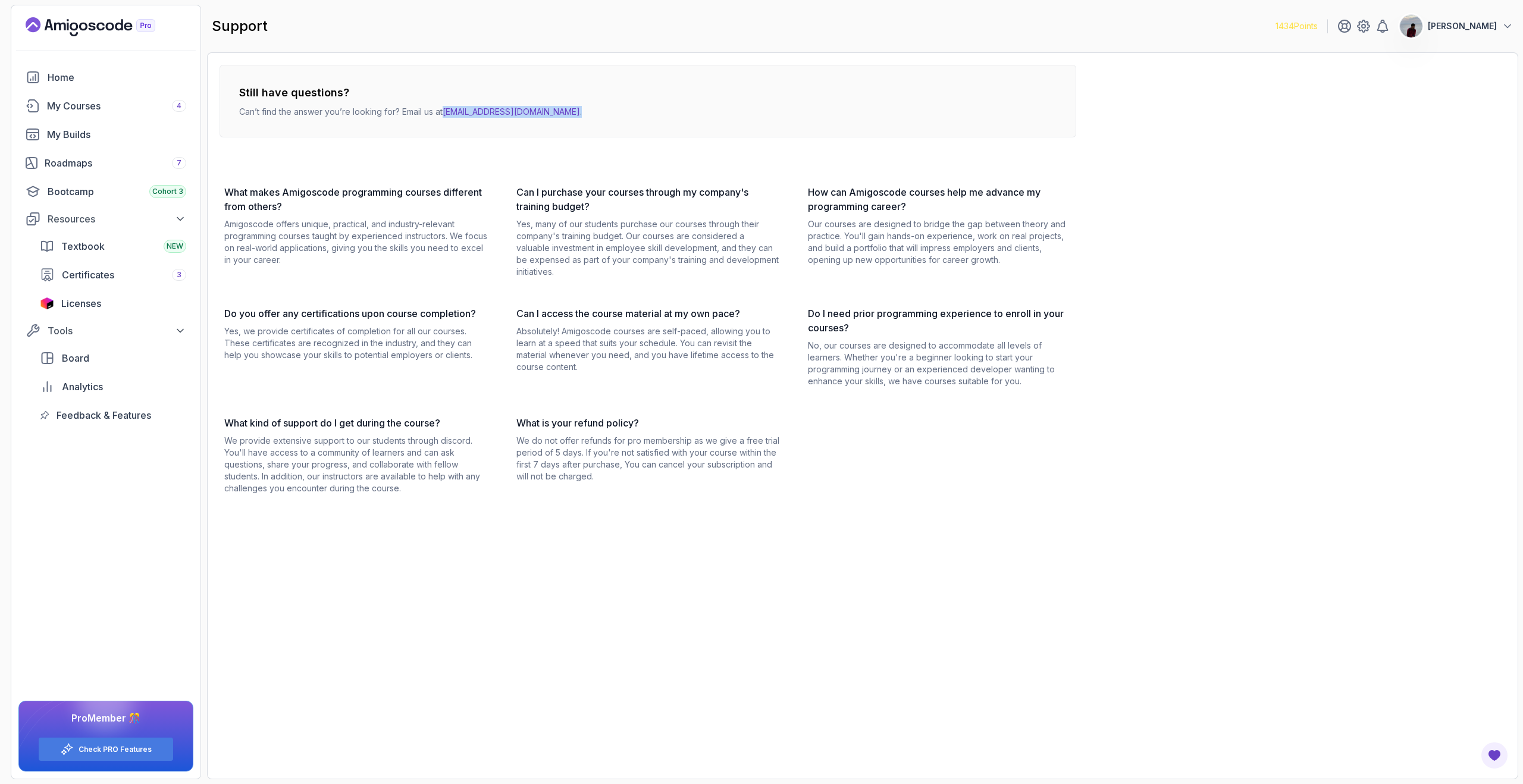
drag, startPoint x: 561, startPoint y: 115, endPoint x: 446, endPoint y: 109, distance: 115.2
click at [446, 109] on div "Still have questions? Can’t find the answer you’re looking for? Email us at [EM…" at bounding box center [648, 101] width 857 height 73
copy p "[EMAIL_ADDRESS][DOMAIN_NAME] ."
click at [412, 214] on div "What makes Amigoscode programming courses different from others? Amigoscode off…" at bounding box center [356, 231] width 264 height 93
click at [406, 198] on h3 "What makes Amigoscode programming courses different from others?" at bounding box center [356, 199] width 264 height 29
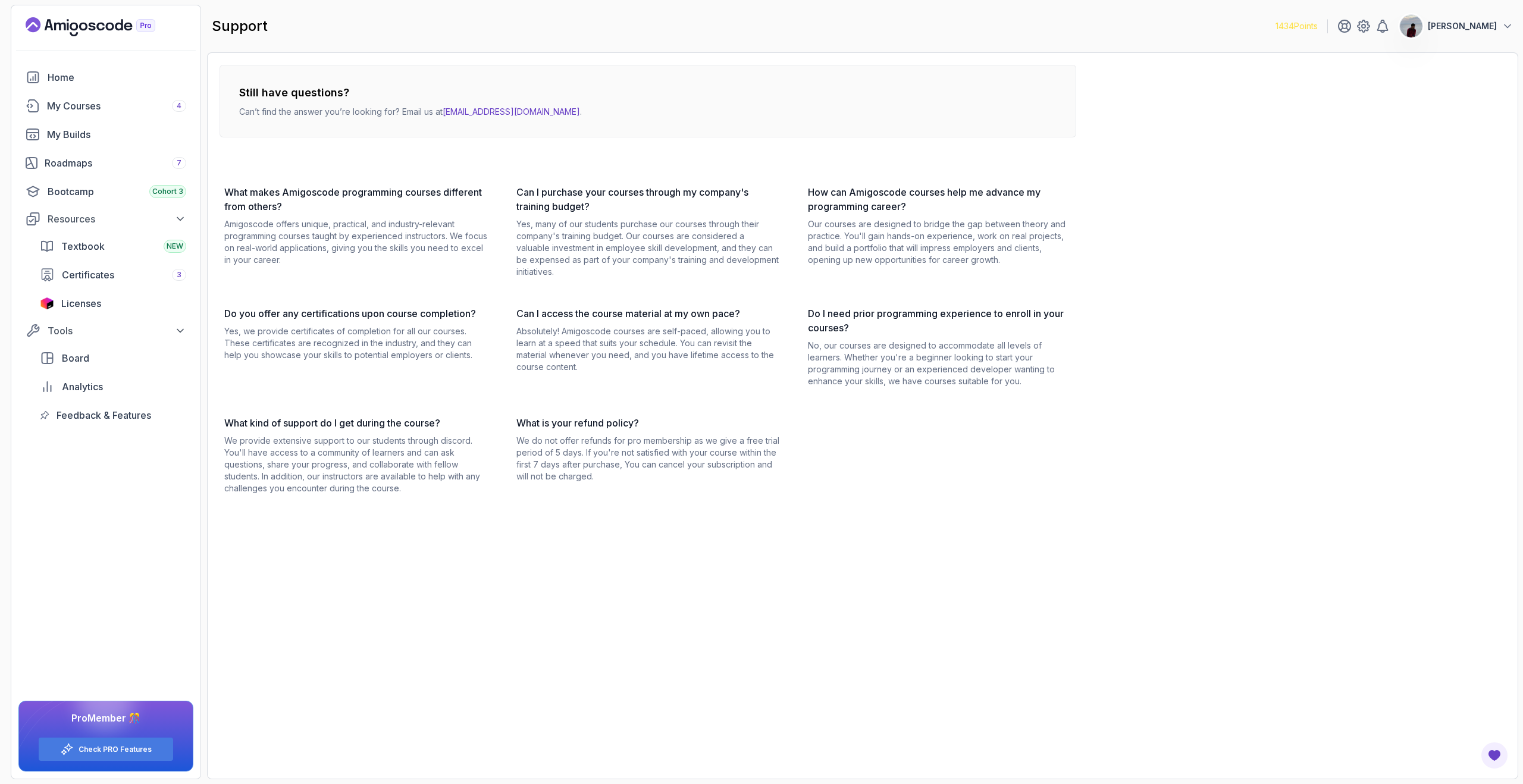
click at [585, 187] on h3 "Can I purchase your courses through my company's training budget?" at bounding box center [648, 199] width 264 height 29
